Goal: Task Accomplishment & Management: Complete application form

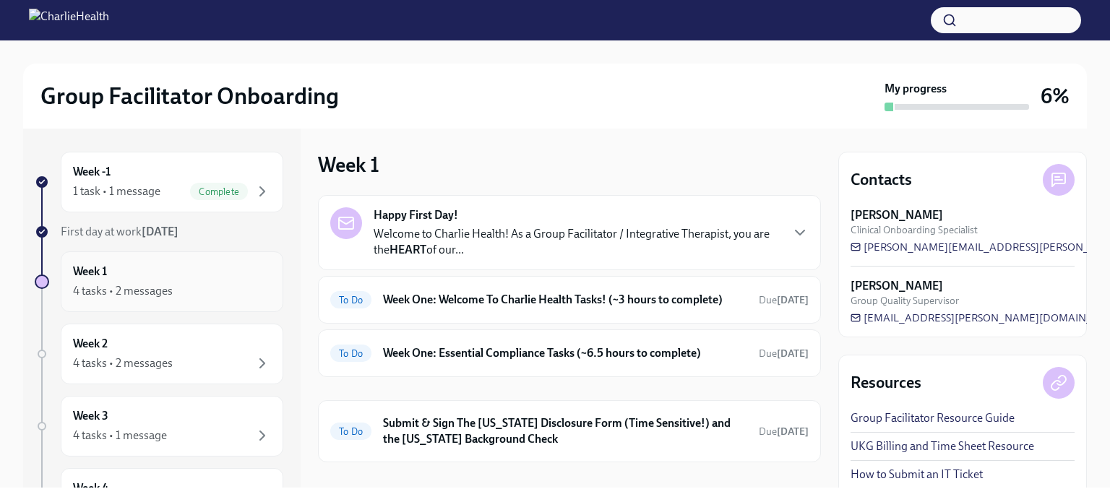
click at [163, 288] on div "4 tasks • 2 messages" at bounding box center [123, 291] width 100 height 16
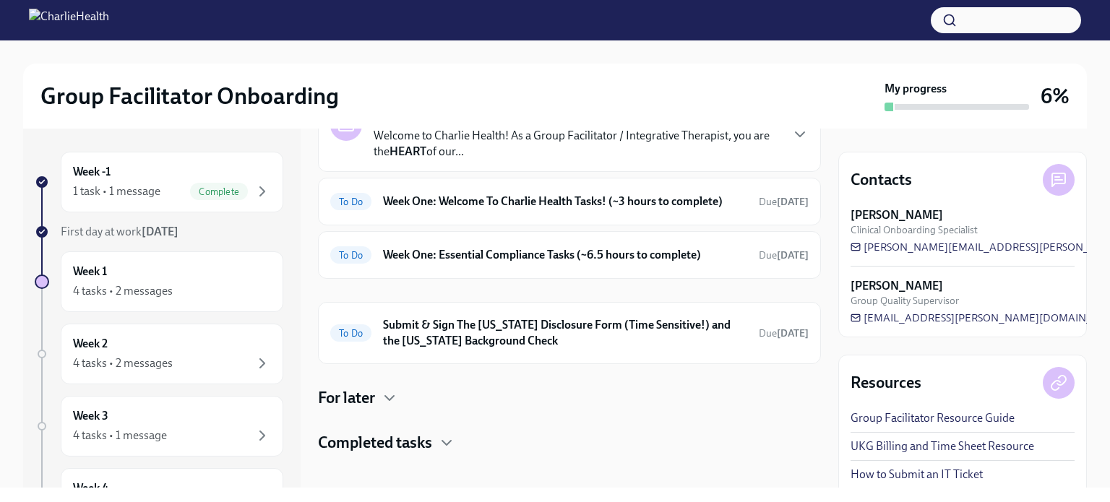
scroll to position [109, 0]
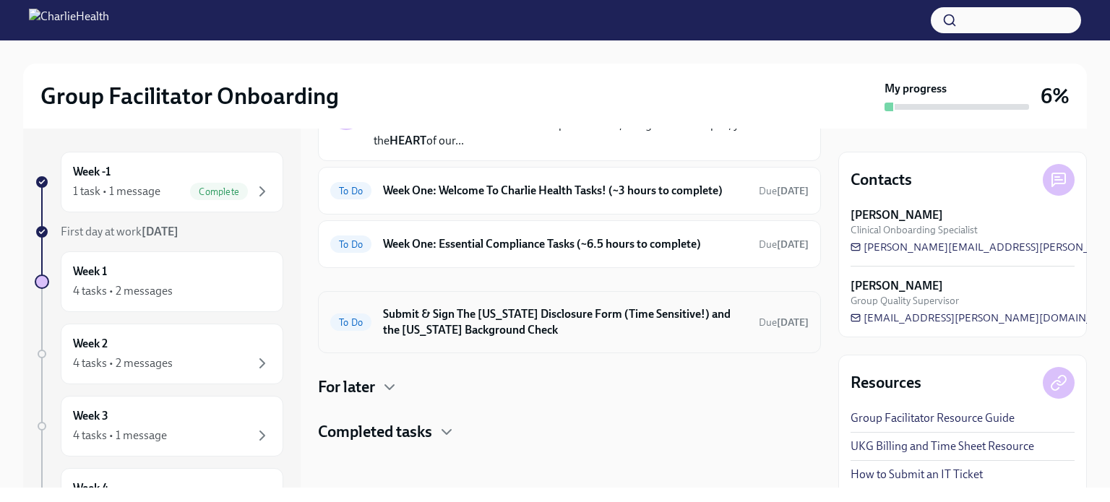
click at [477, 319] on h6 "Submit & Sign The [US_STATE] Disclosure Form (Time Sensitive!) and the [US_STAT…" at bounding box center [565, 322] width 364 height 32
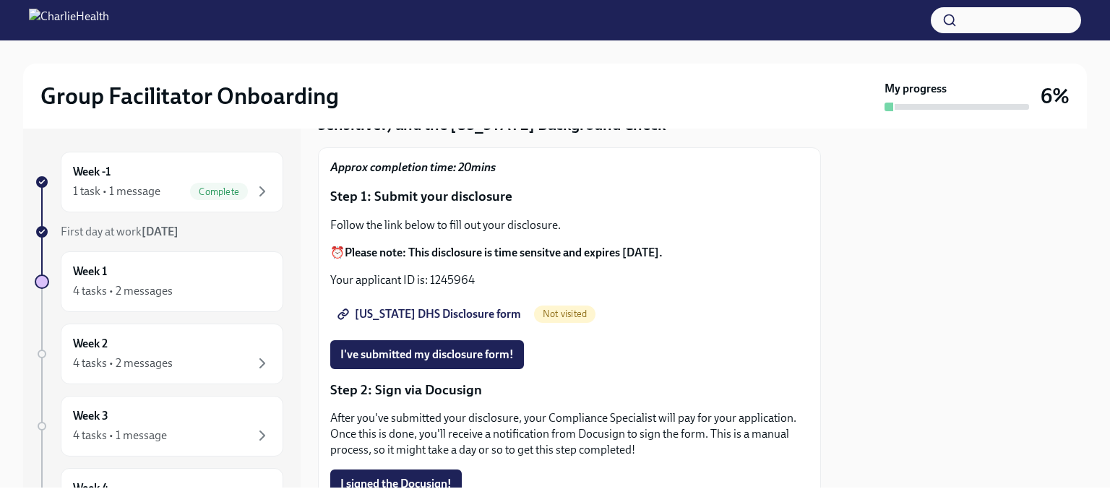
scroll to position [102, 0]
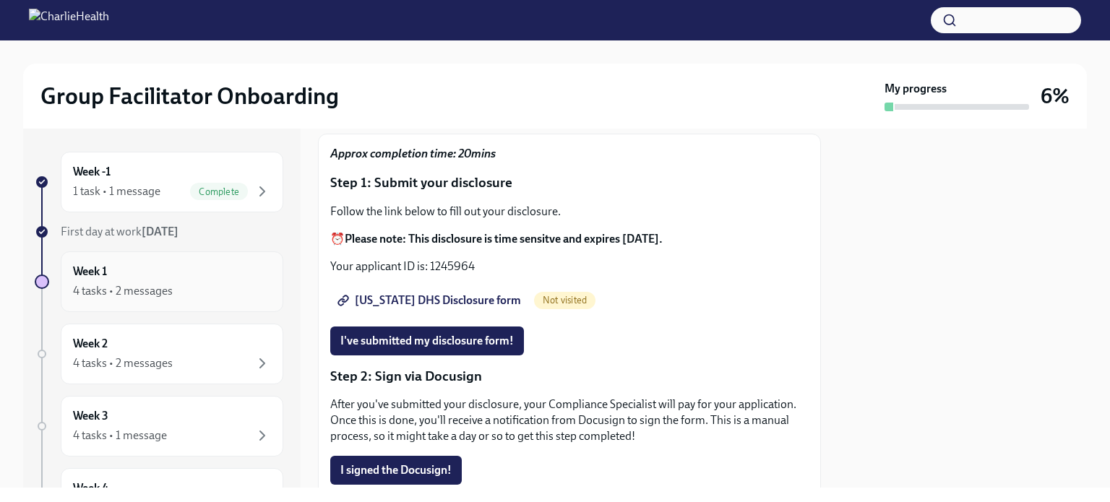
click at [220, 278] on div "Week 1 4 tasks • 2 messages" at bounding box center [172, 282] width 198 height 36
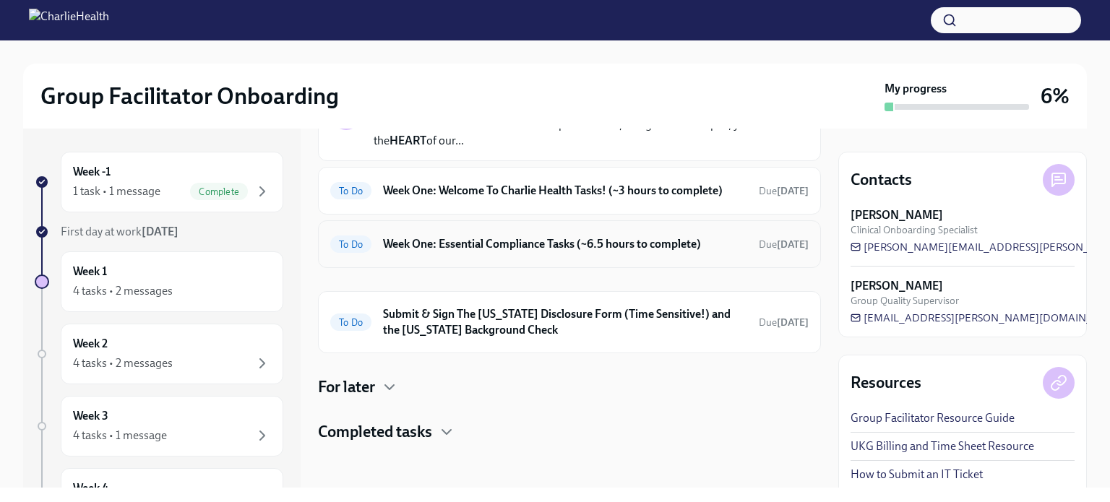
scroll to position [109, 0]
click at [371, 388] on h4 "For later" at bounding box center [346, 387] width 57 height 22
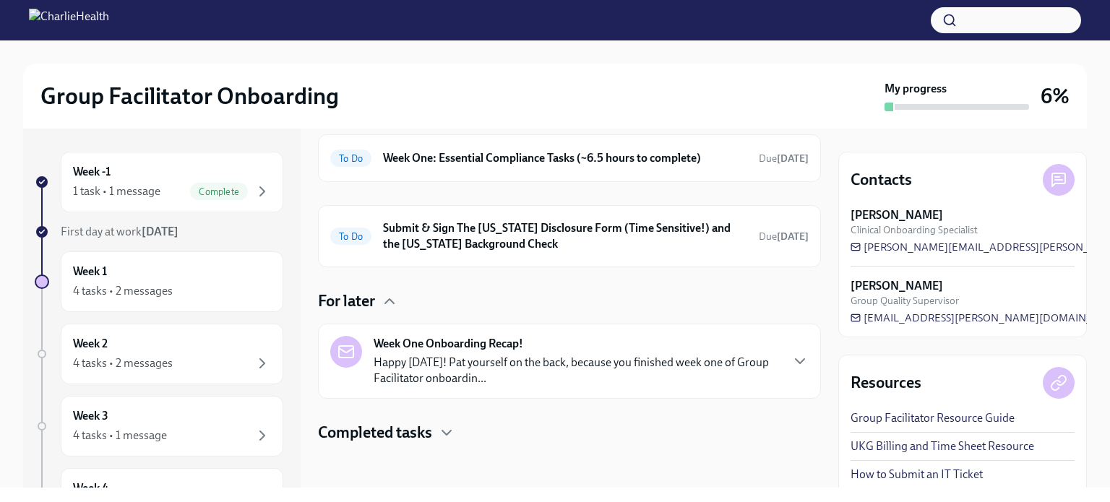
scroll to position [0, 0]
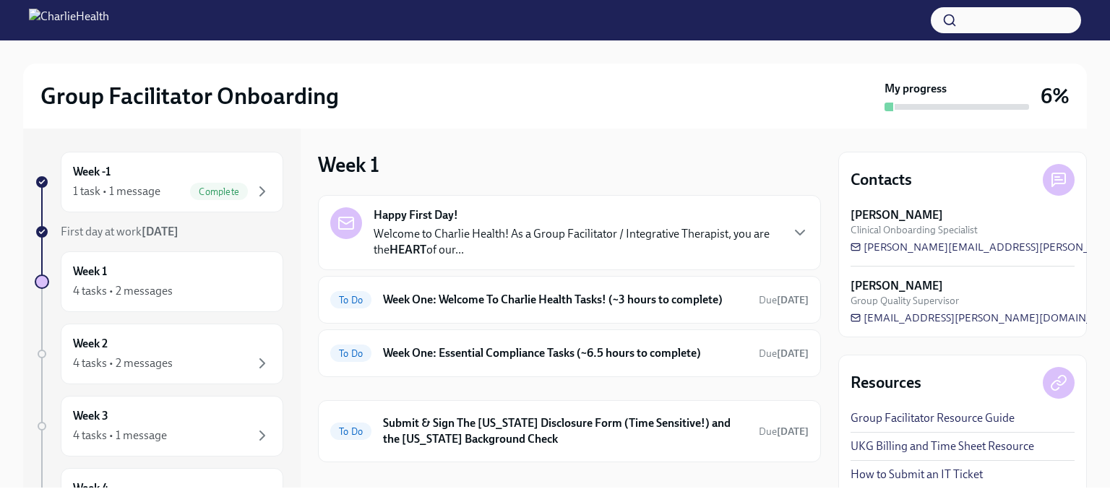
click at [441, 230] on p "Welcome to Charlie Health! As a Group Facilitator / Integrative Therapist, you …" at bounding box center [577, 242] width 406 height 32
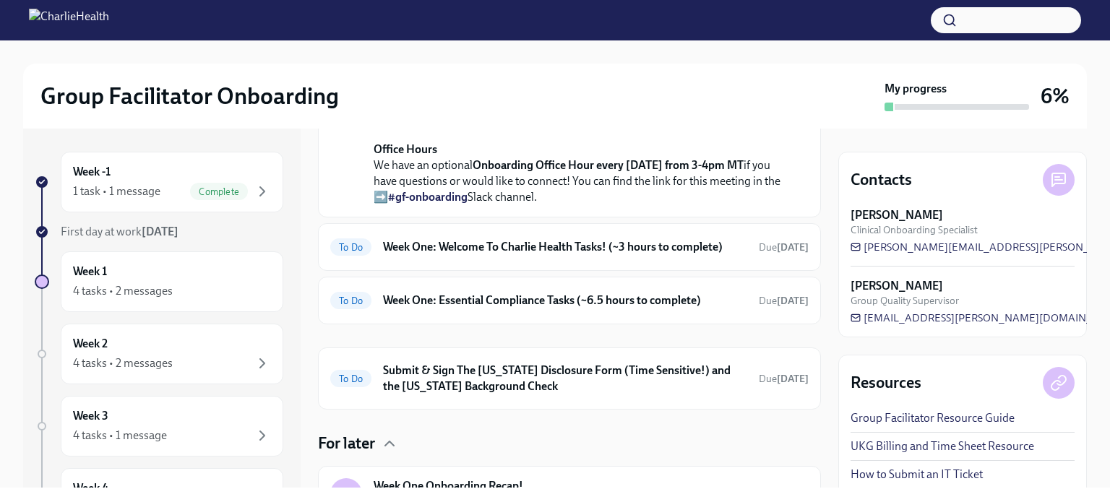
scroll to position [691, 0]
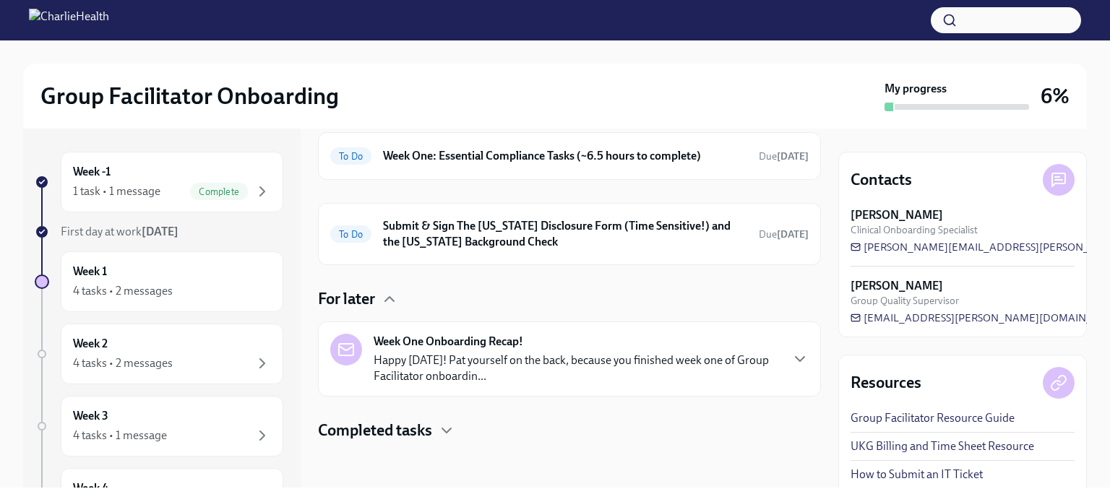
click at [532, 114] on div "To Do Week One: Welcome To Charlie Health Tasks! (~3 hours to complete) Due [DA…" at bounding box center [569, 102] width 478 height 23
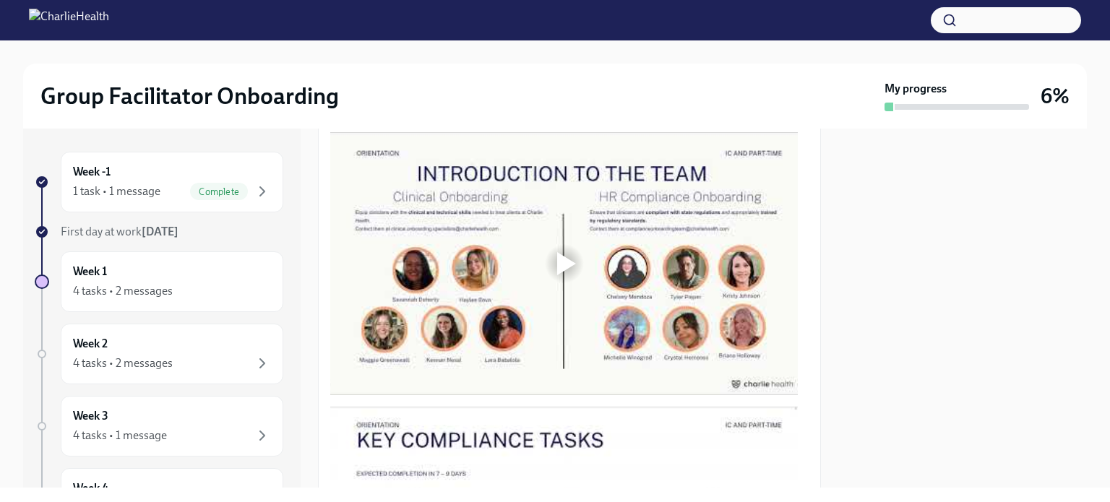
scroll to position [749, 0]
click at [555, 246] on div at bounding box center [564, 264] width 46 height 46
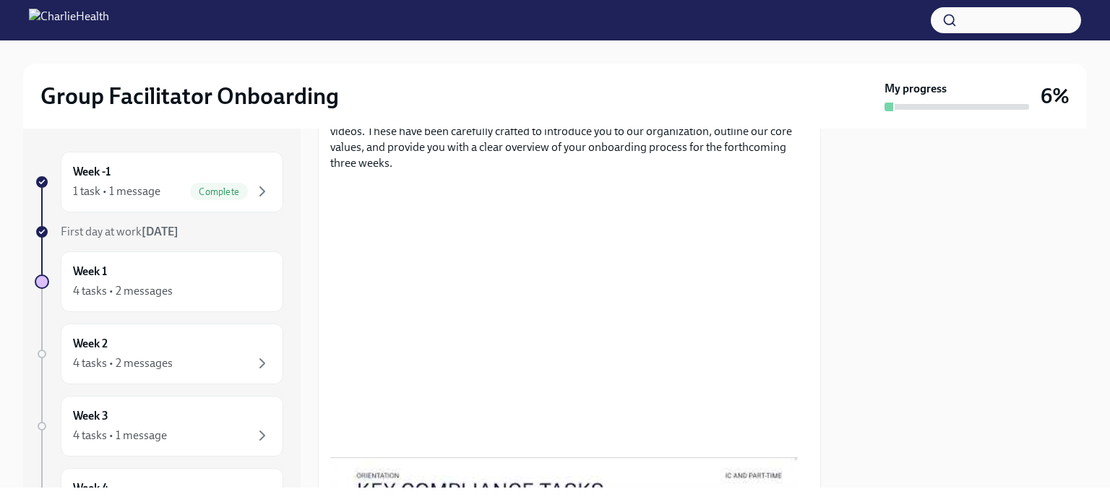
scroll to position [689, 0]
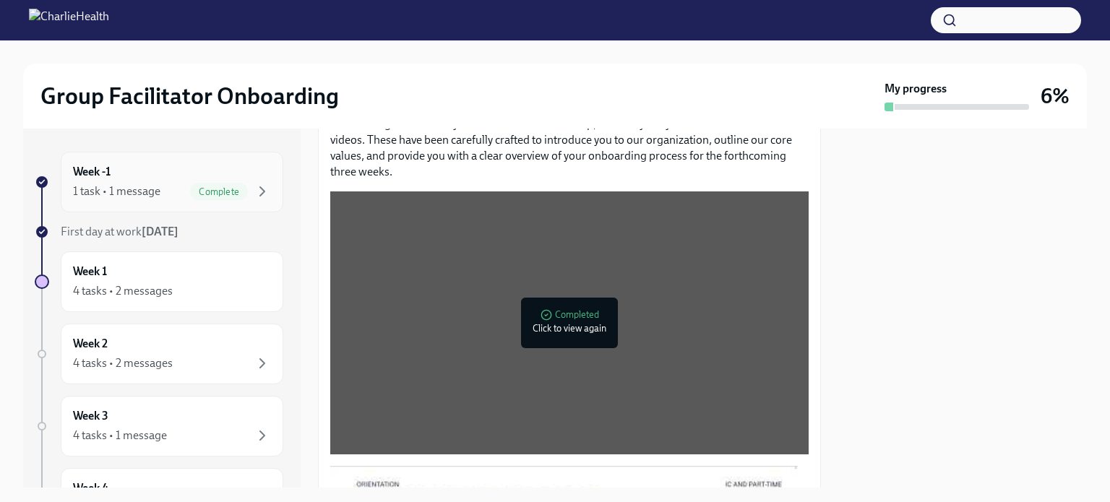
click at [145, 167] on div "Week -1 1 task • 1 message Complete" at bounding box center [172, 182] width 198 height 36
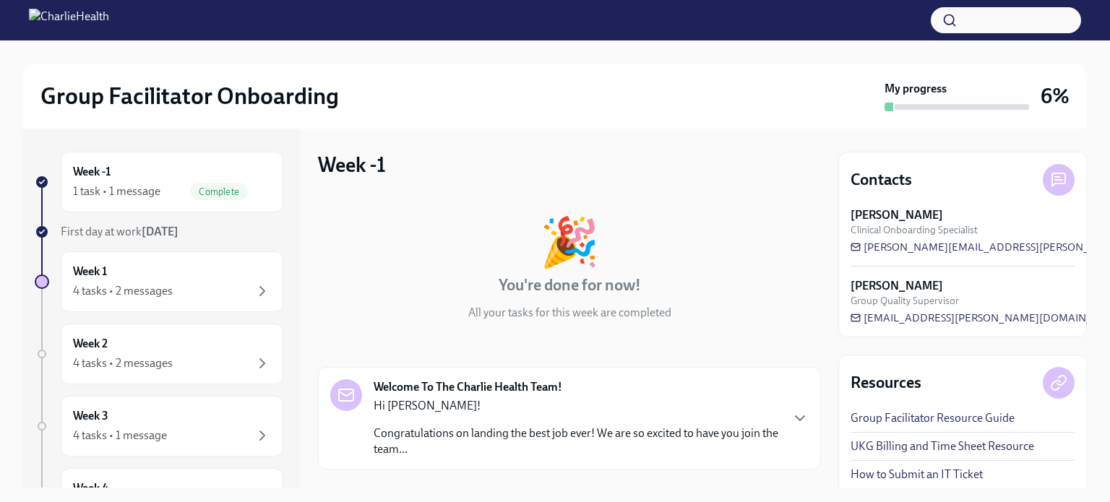
scroll to position [131, 0]
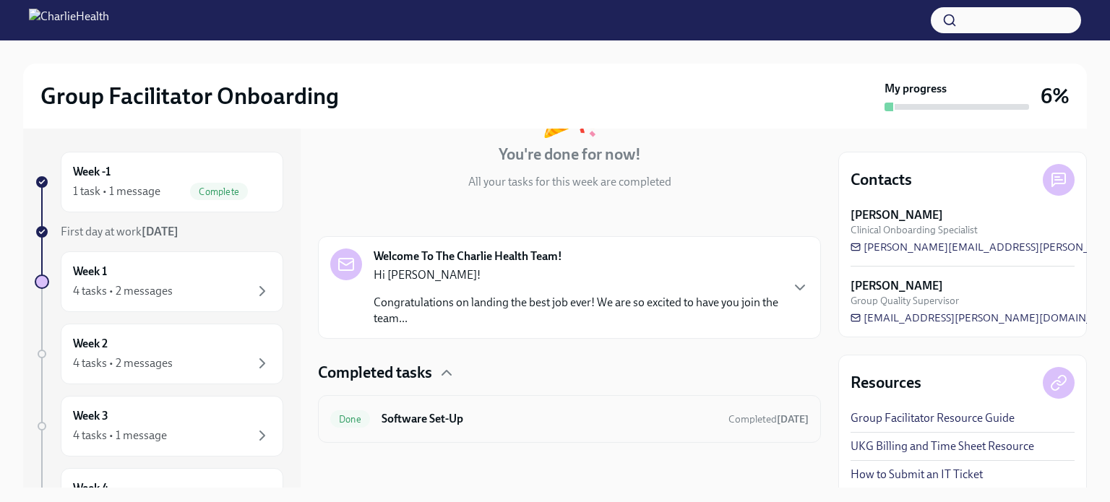
click at [516, 422] on h6 "Software Set-Up" at bounding box center [548, 419] width 335 height 16
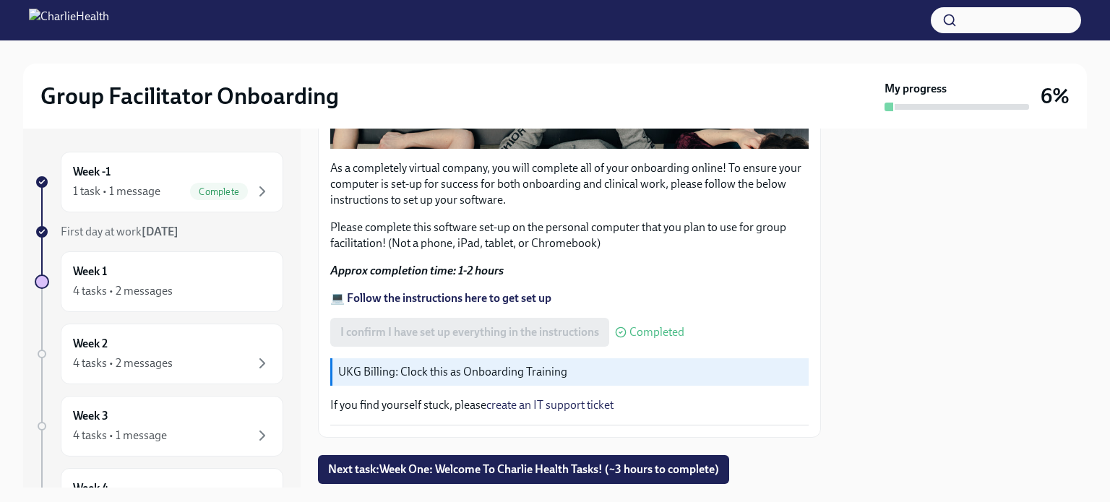
scroll to position [509, 0]
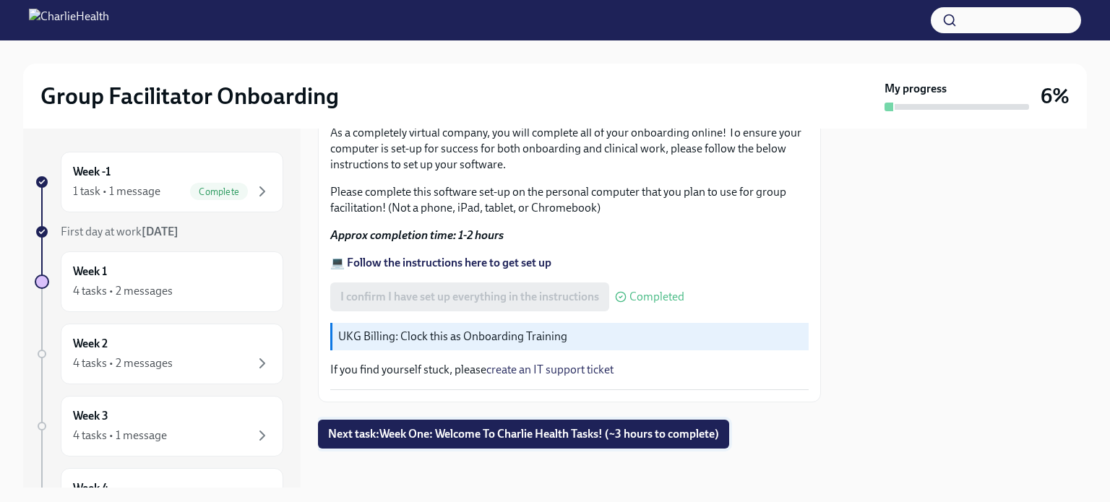
click at [399, 427] on span "Next task : Week One: Welcome To Charlie Health Tasks! (~3 hours to complete)" at bounding box center [523, 434] width 391 height 14
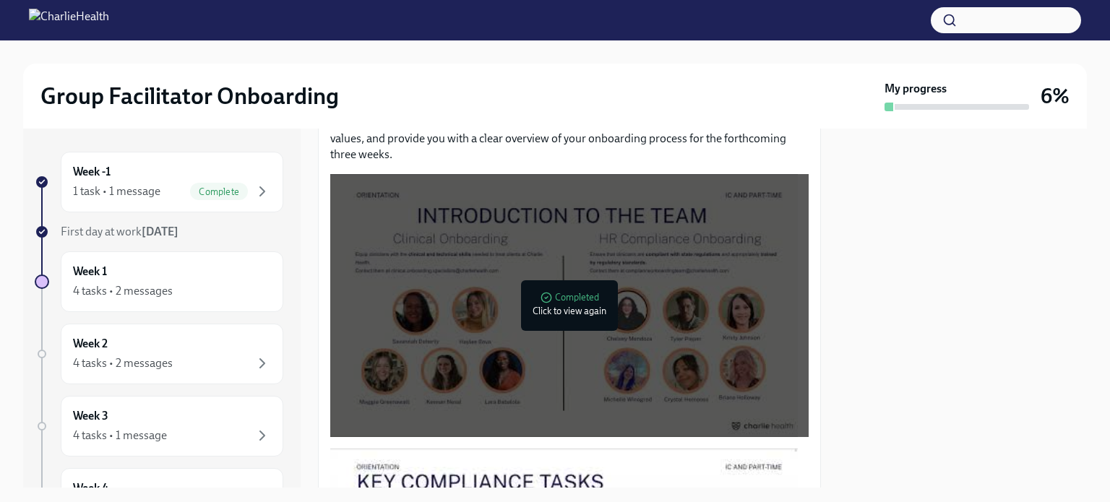
scroll to position [707, 0]
click at [578, 366] on div at bounding box center [563, 304] width 467 height 263
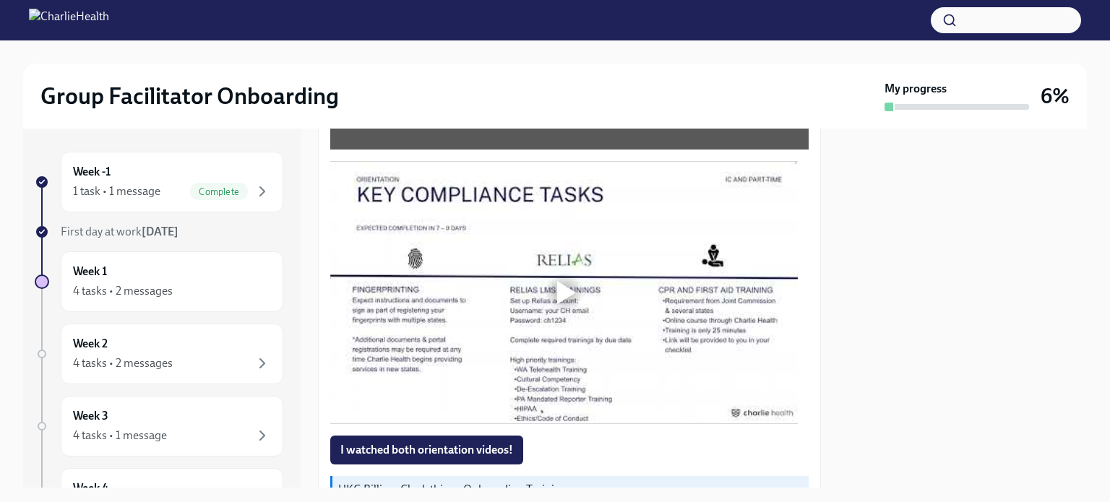
scroll to position [996, 0]
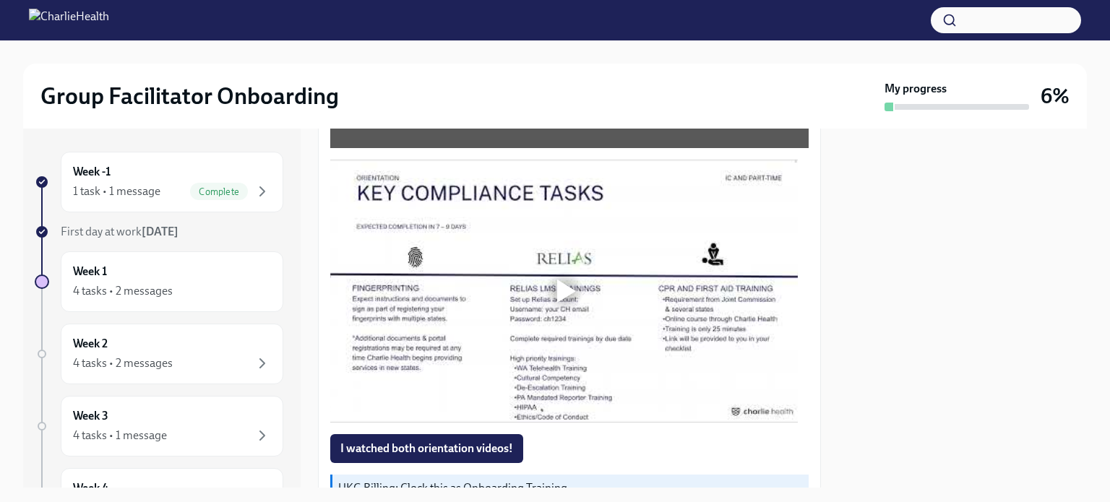
click at [568, 285] on div at bounding box center [566, 291] width 19 height 23
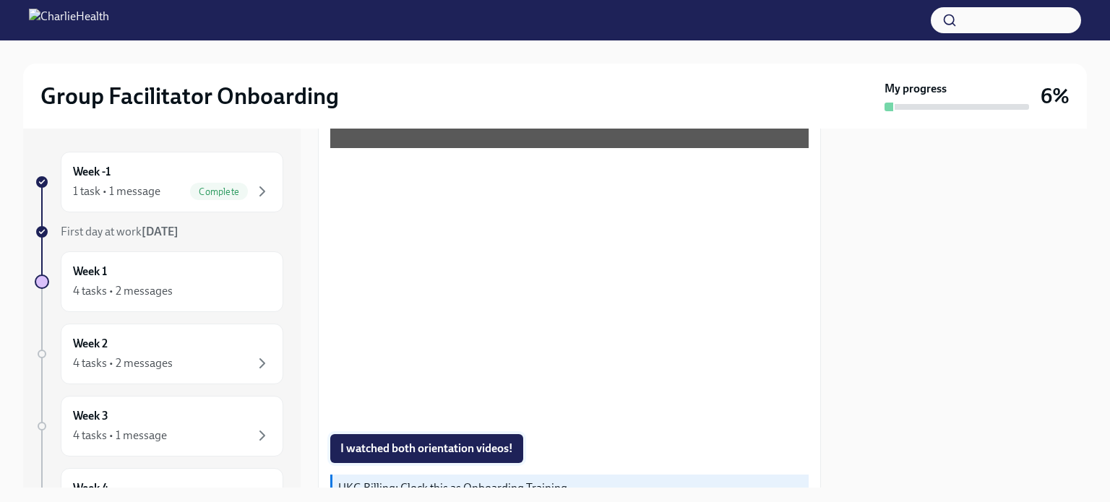
click at [390, 444] on span "I watched both orientation videos!" at bounding box center [426, 448] width 173 height 14
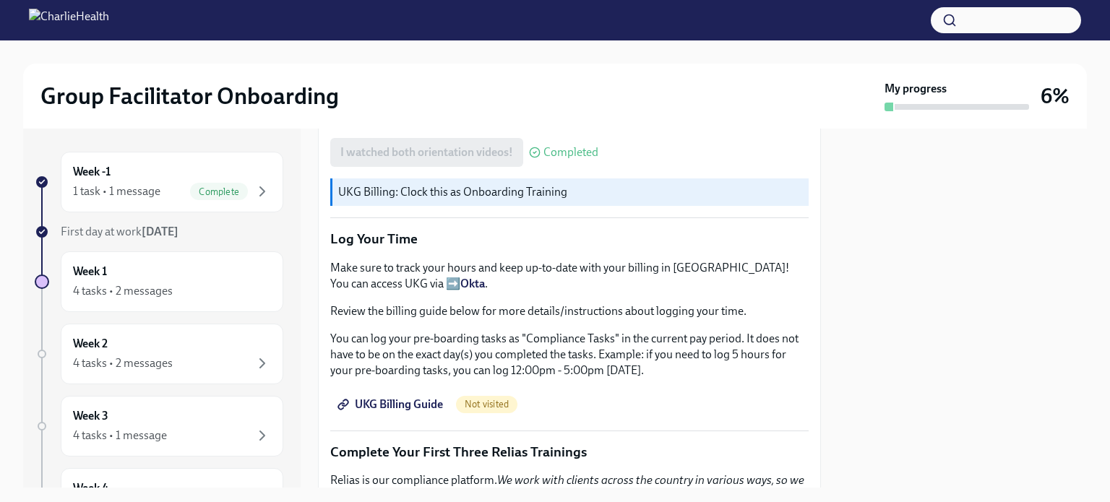
scroll to position [1292, 0]
click at [530, 331] on p "You can log your pre-boarding tasks as "Compliance Tasks" in the current pay pe…" at bounding box center [569, 355] width 478 height 48
click at [412, 397] on span "UKG Billing Guide" at bounding box center [391, 404] width 103 height 14
click at [131, 194] on div "1 task • 1 message" at bounding box center [116, 192] width 87 height 16
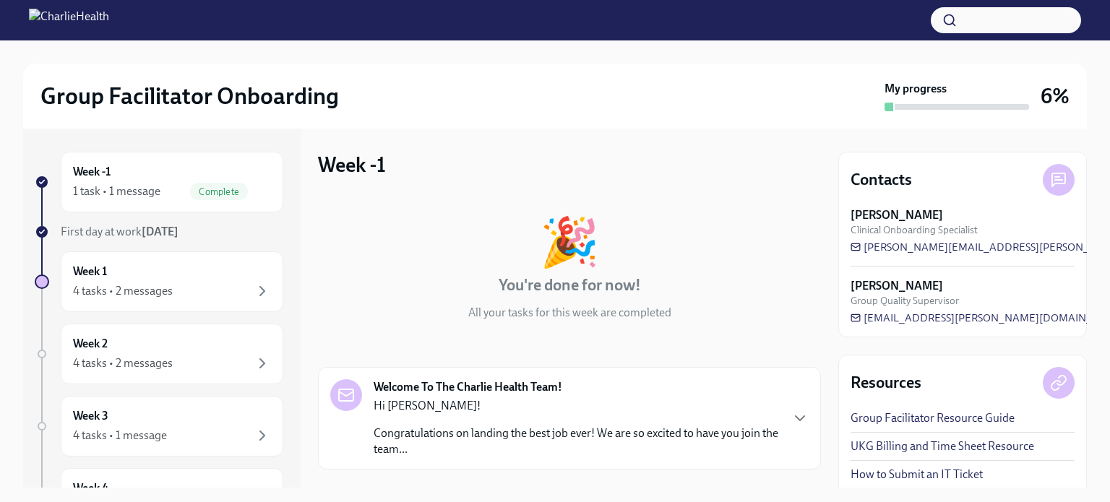
scroll to position [131, 0]
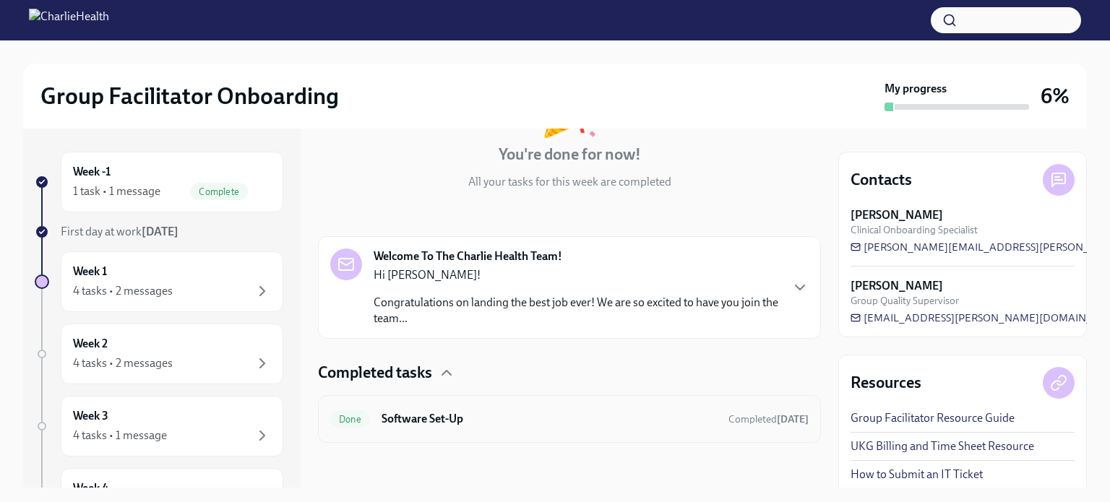
click at [477, 429] on div "Done Software Set-Up Completed [DATE]" at bounding box center [569, 419] width 478 height 23
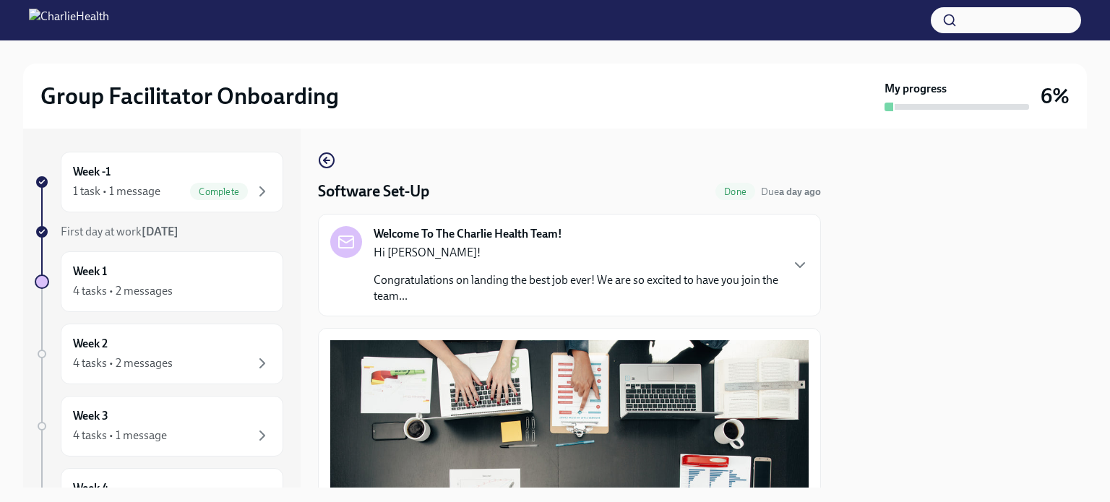
scroll to position [509, 0]
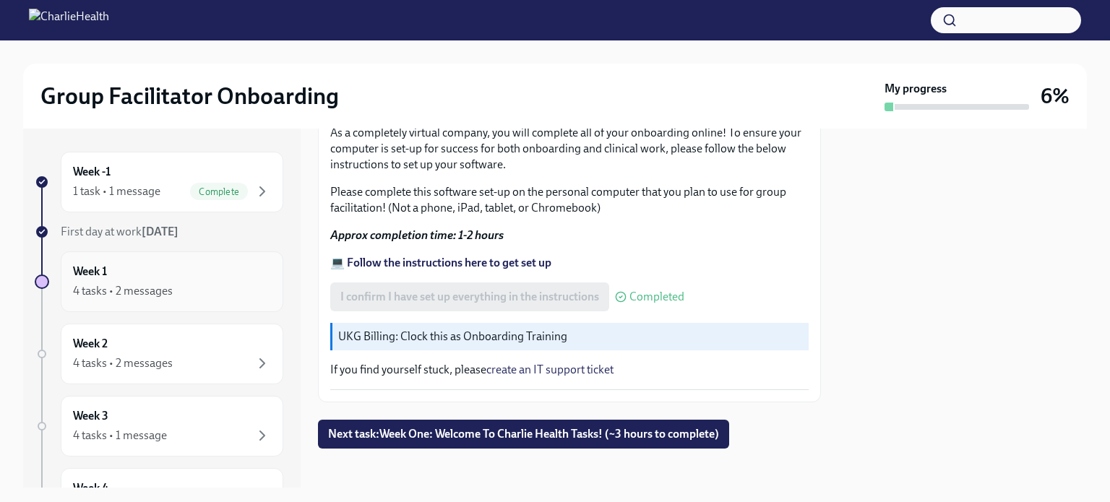
click at [171, 283] on div "4 tasks • 2 messages" at bounding box center [123, 291] width 100 height 16
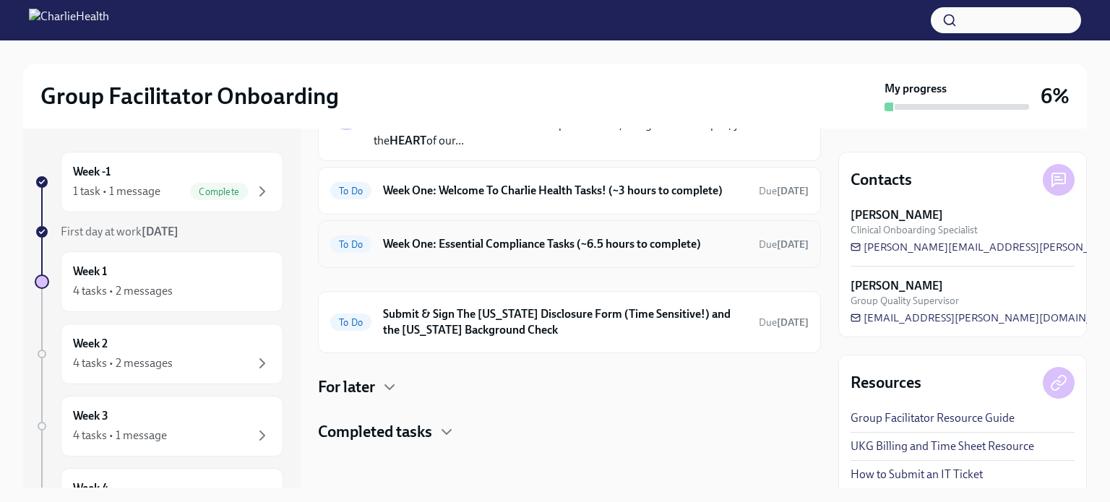
scroll to position [109, 0]
click at [542, 207] on div "To Do Week One: Welcome To Charlie Health Tasks! (~3 hours to complete) Due [DA…" at bounding box center [569, 191] width 503 height 48
click at [540, 197] on h6 "Week One: Welcome To Charlie Health Tasks! (~3 hours to complete)" at bounding box center [565, 191] width 364 height 16
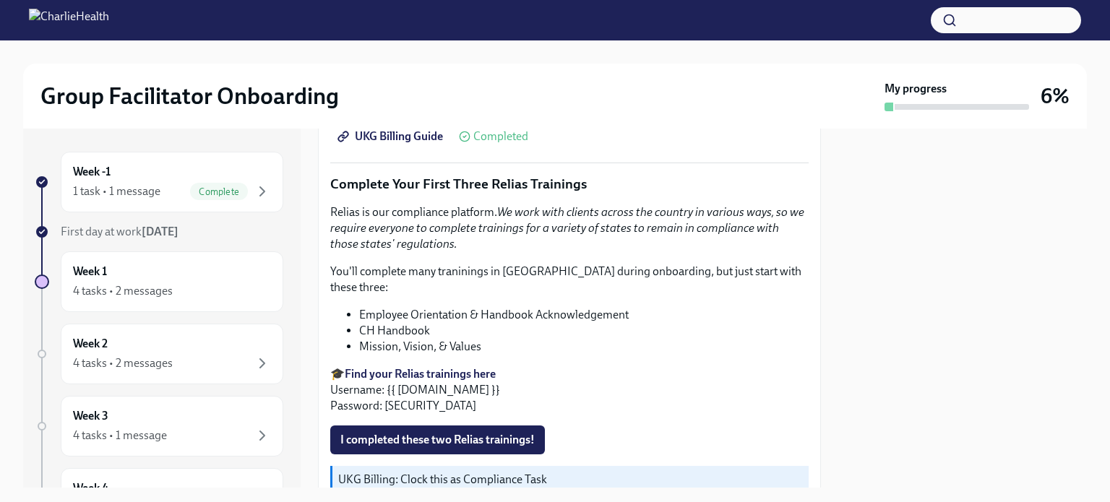
scroll to position [1558, 0]
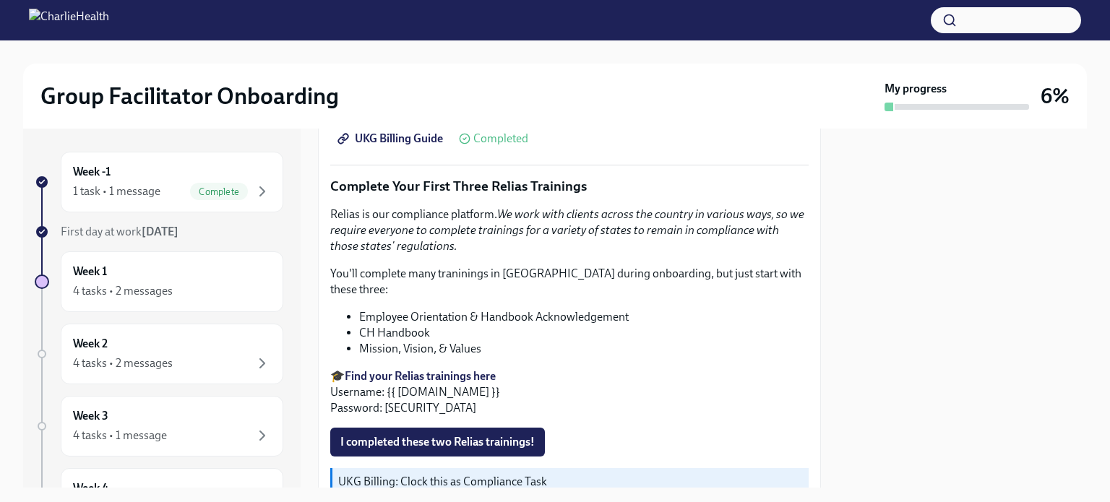
click at [418, 369] on strong "Find your Relias trainings here" at bounding box center [420, 376] width 151 height 14
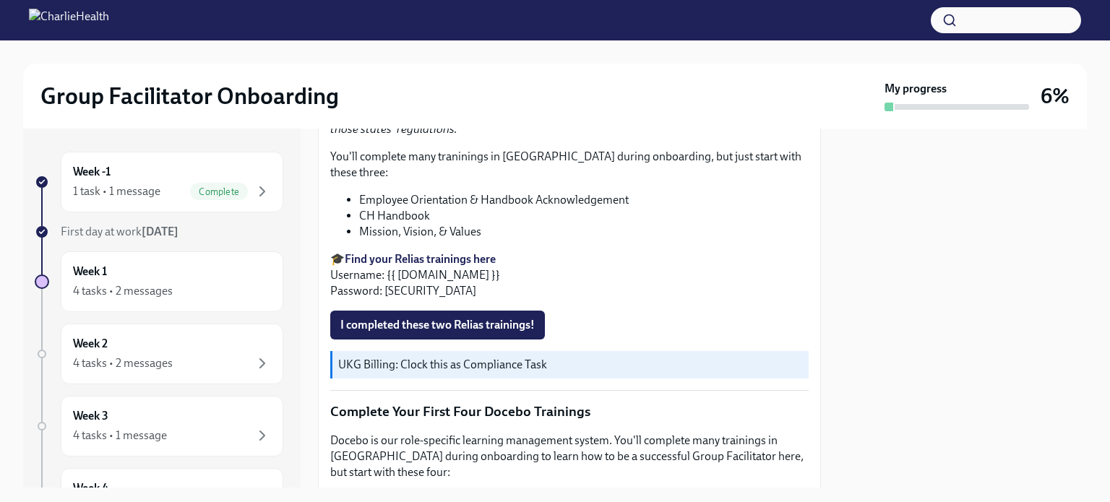
scroll to position [1673, 0]
click at [429, 319] on span "I completed these two Relias trainings!" at bounding box center [437, 326] width 194 height 14
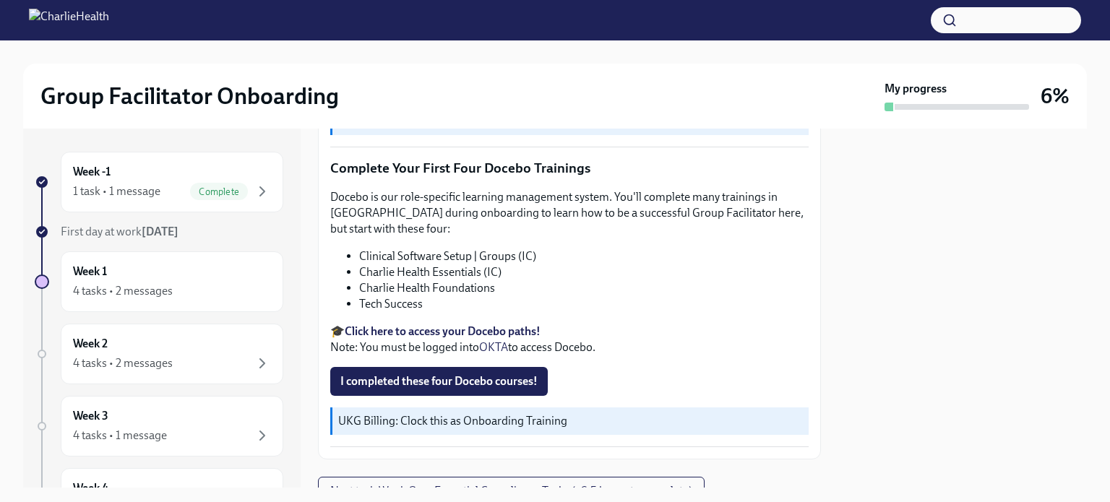
scroll to position [1919, 0]
click at [451, 324] on strong "Click here to access your Docebo paths!" at bounding box center [443, 331] width 196 height 14
